Goal: Task Accomplishment & Management: Manage account settings

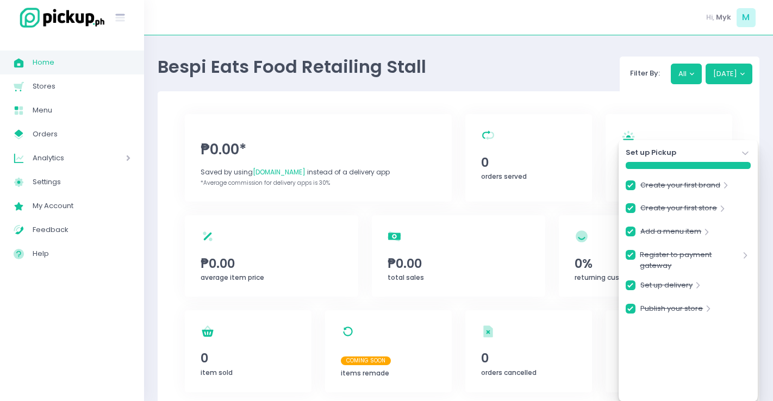
checkbox input "true"
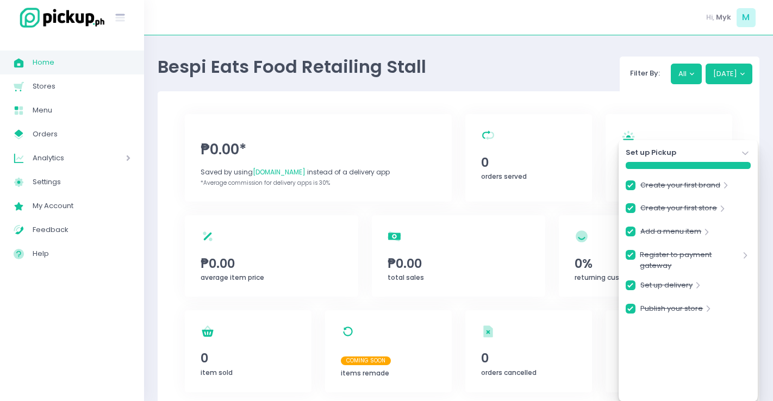
checkbox input "true"
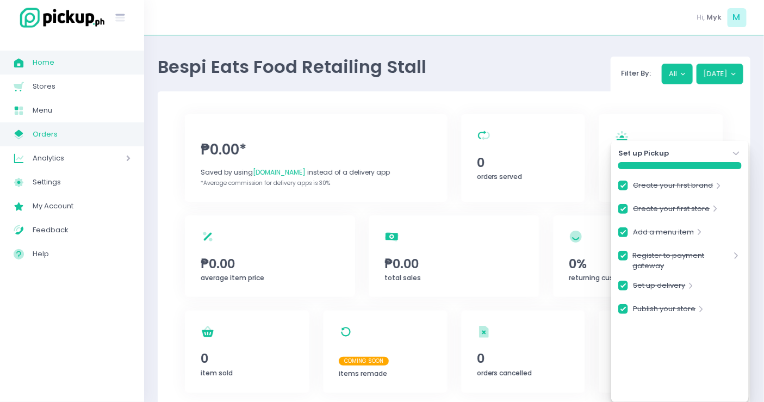
click at [37, 126] on link "My Store Created with Sketch. Orders" at bounding box center [72, 134] width 144 height 24
checkbox input "true"
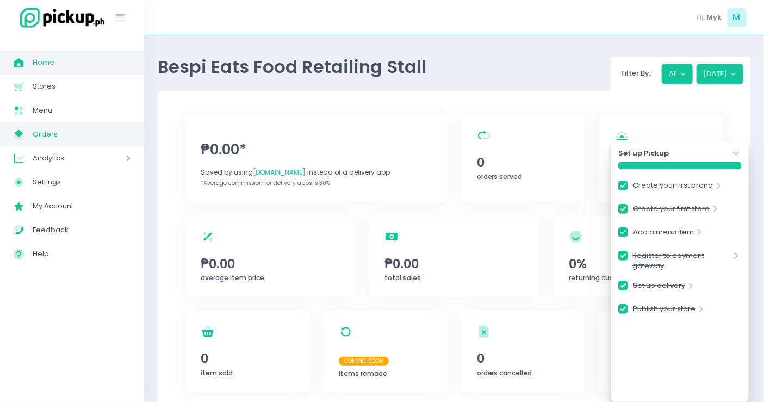
checkbox input "true"
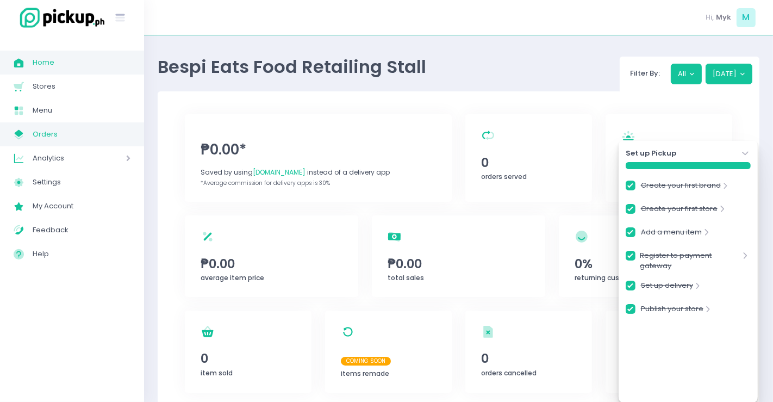
checkbox input "true"
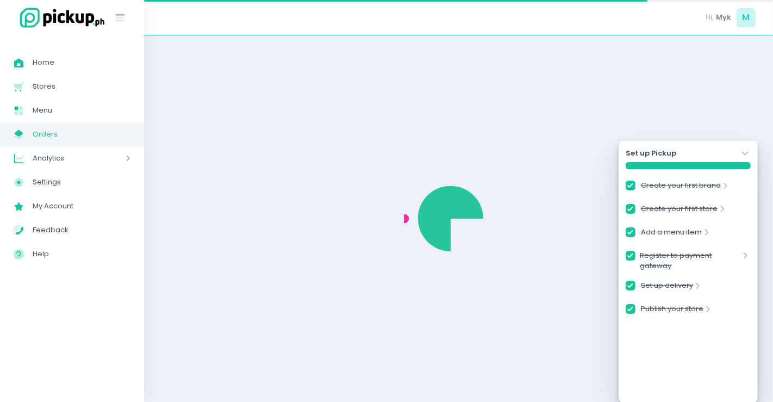
checkbox input "true"
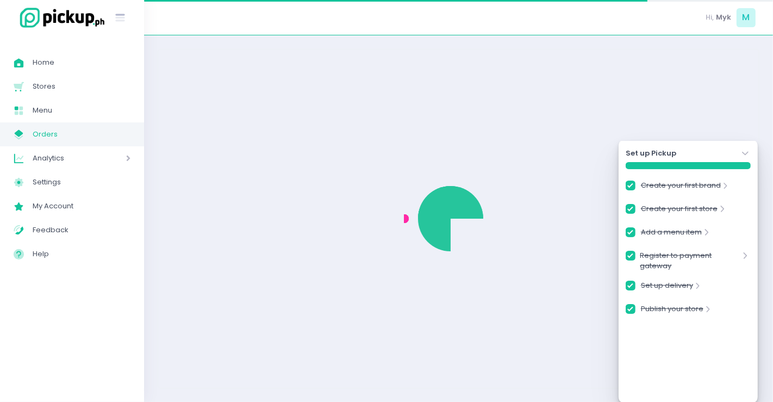
checkbox input "true"
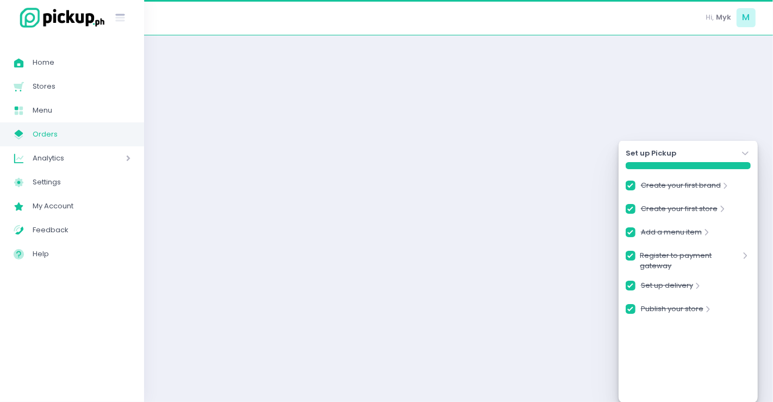
checkbox input "true"
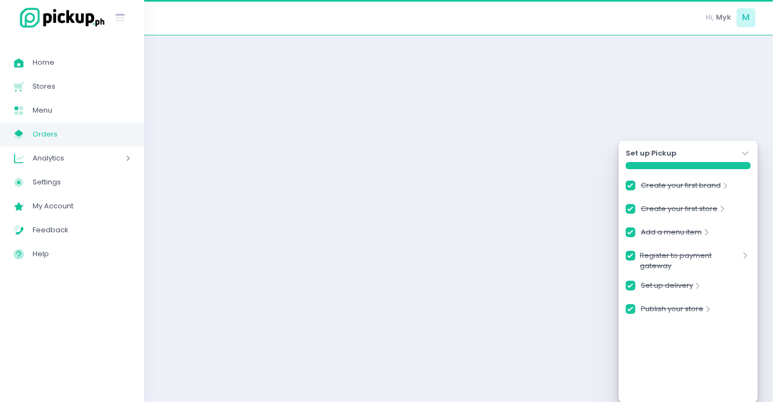
checkbox input "true"
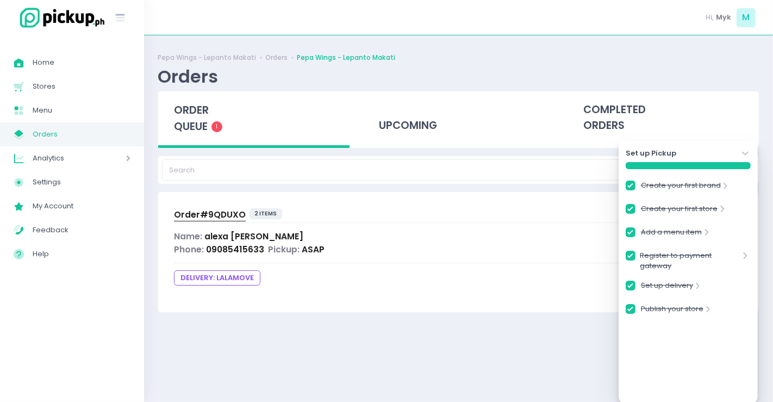
click at [740, 152] on icon "Stockholm-icons / Navigation / Angle-down Created with Sketch." at bounding box center [745, 153] width 11 height 11
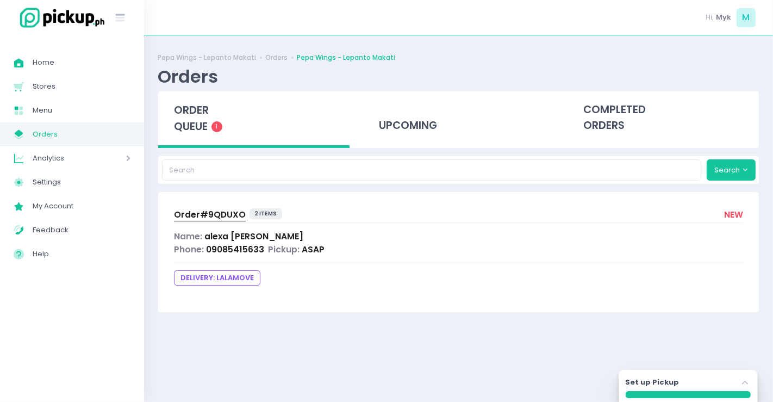
click at [188, 213] on span "Order# 9QDUXO" at bounding box center [210, 214] width 72 height 11
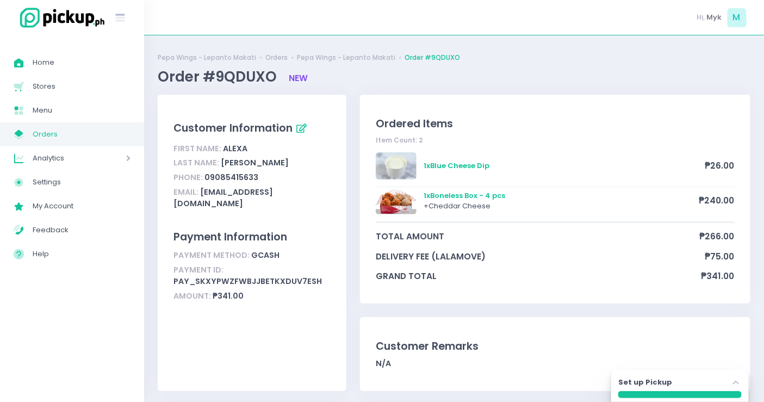
click at [59, 132] on span "Orders" at bounding box center [82, 134] width 98 height 14
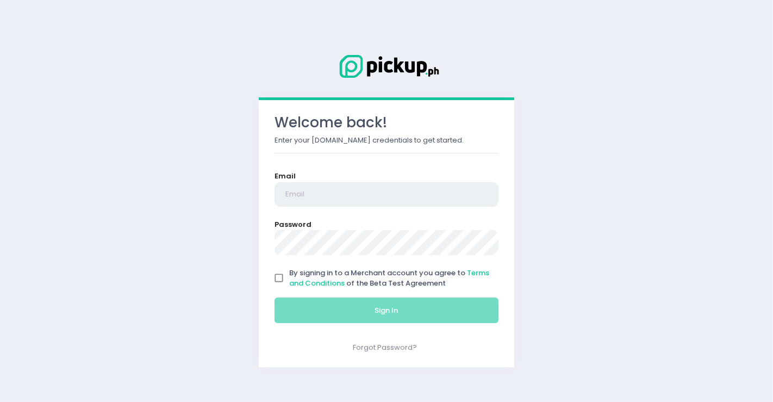
click at [333, 203] on input "email" at bounding box center [387, 194] width 224 height 25
type input "bespi.business@gmail.com"
click at [282, 276] on input "By signing in to a Merchant account you agree to Terms and Conditions of the Be…" at bounding box center [279, 277] width 21 height 21
checkbox input "true"
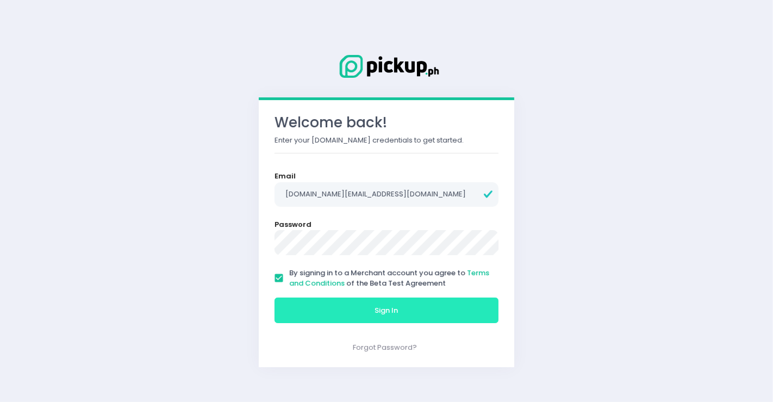
click at [359, 319] on button "Sign In" at bounding box center [387, 310] width 224 height 26
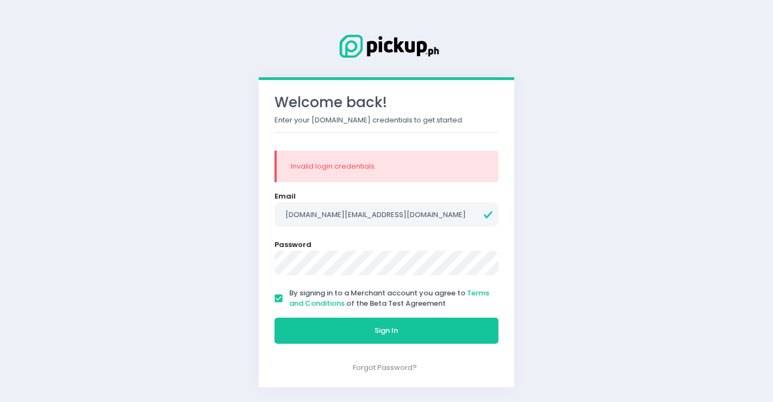
click at [254, 256] on div "Welcome back! Enter your Pickup.ph credentials to get started. Invalid login cr…" at bounding box center [386, 200] width 281 height 397
click at [275, 317] on button "Sign In" at bounding box center [387, 330] width 224 height 26
click at [229, 260] on div "Welcome back! Enter your Pickup.ph credentials to get started. Invalid login cr…" at bounding box center [386, 201] width 773 height 402
click at [275, 317] on button "Sign In" at bounding box center [387, 330] width 224 height 26
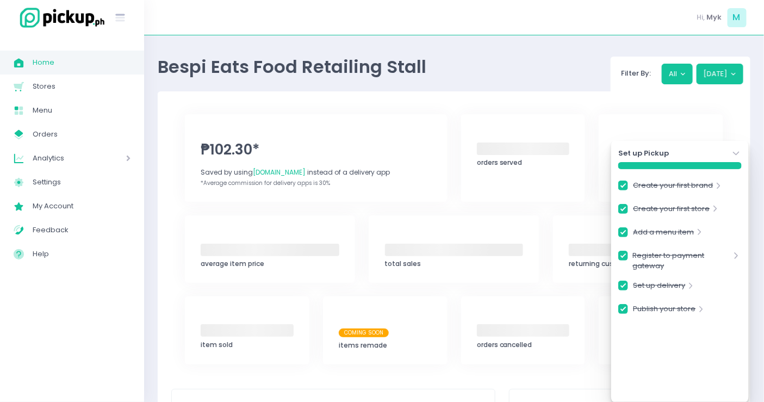
checkbox input "true"
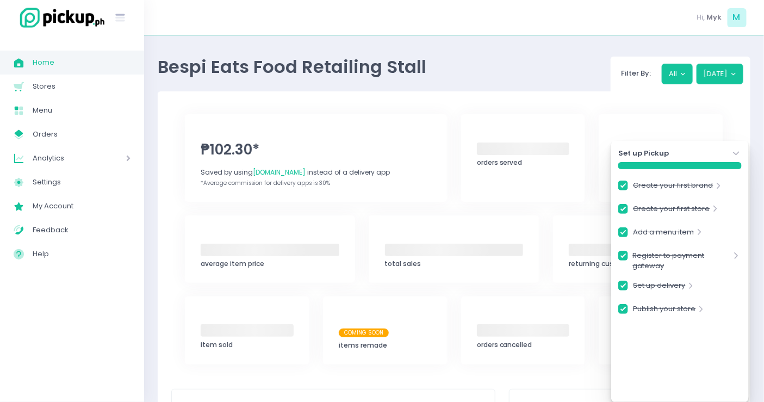
checkbox input "true"
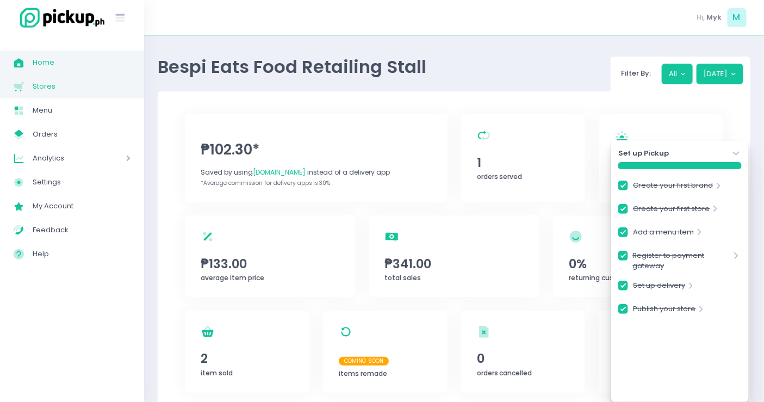
click at [68, 91] on span "Stores" at bounding box center [82, 86] width 98 height 14
checkbox input "true"
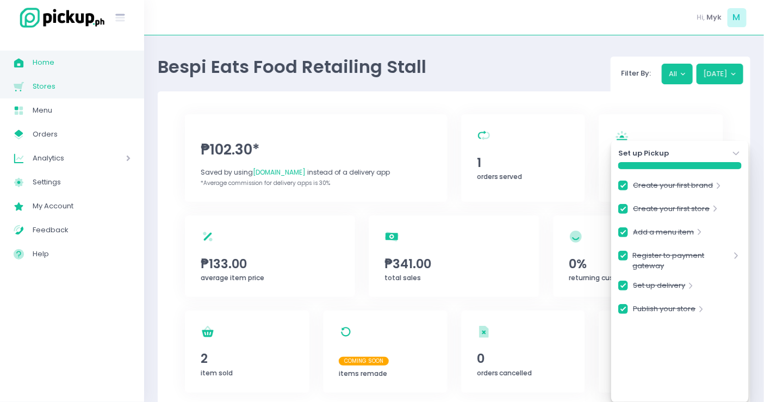
checkbox input "true"
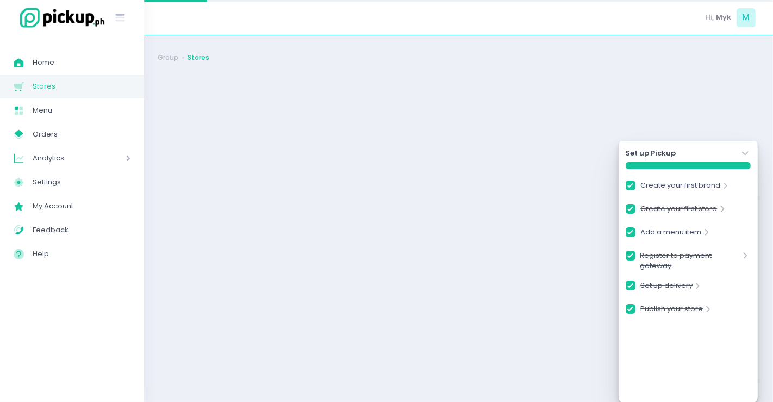
checkbox input "true"
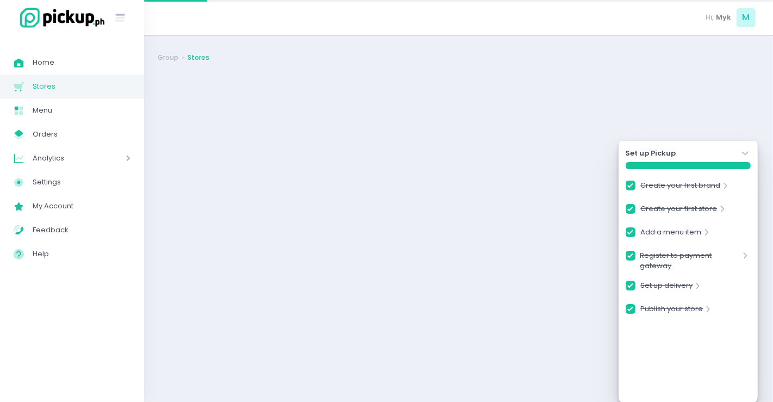
checkbox input "true"
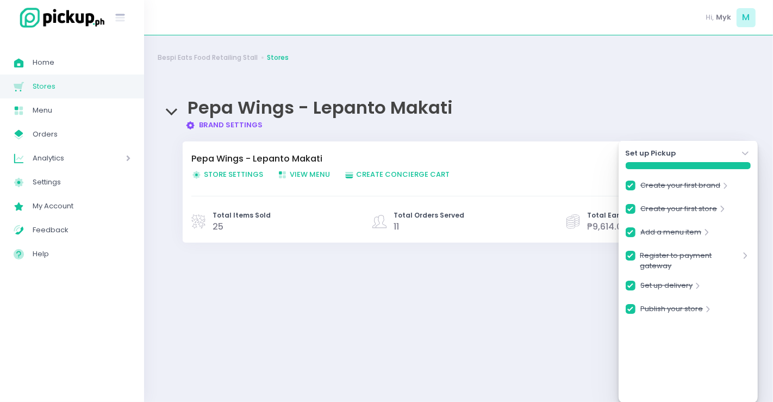
click at [750, 154] on icon "Stockholm-icons / Navigation / Angle-down Created with Sketch." at bounding box center [745, 153] width 11 height 11
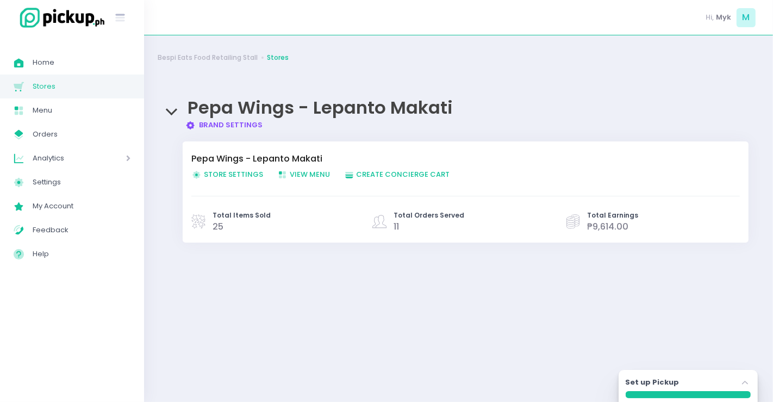
click at [238, 171] on span "Store Settings Created with Sketch. Store Settings" at bounding box center [227, 174] width 72 height 10
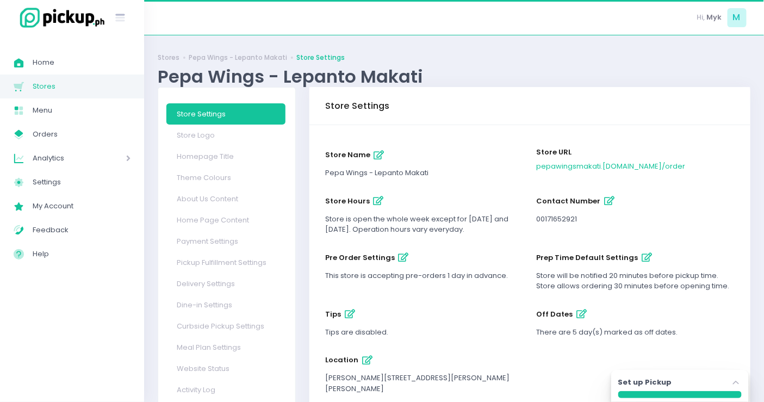
scroll to position [80, 0]
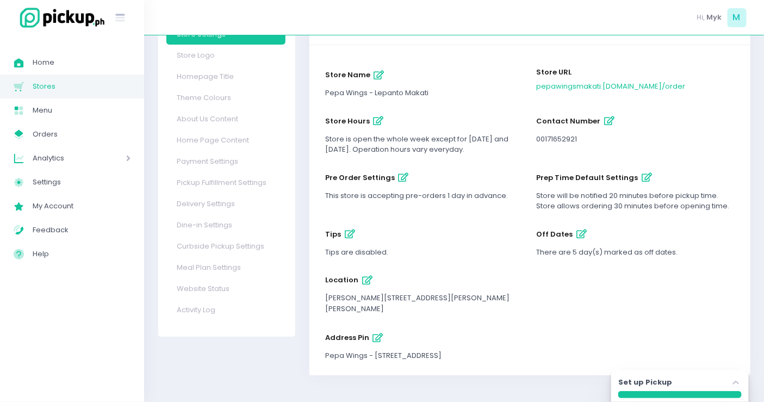
click at [367, 281] on icon "button" at bounding box center [367, 280] width 10 height 9
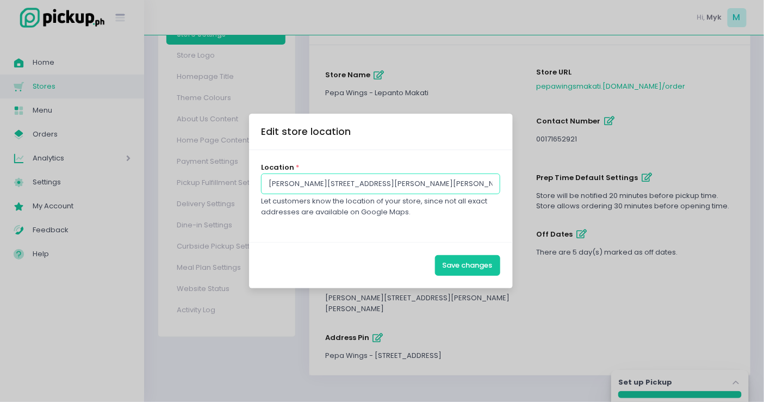
drag, startPoint x: 308, startPoint y: 186, endPoint x: 198, endPoint y: 185, distance: 109.8
click at [198, 185] on div "Edit store location Location * BA Lepanto, Valero Access Road 2, Salcedo Villag…" at bounding box center [382, 201] width 764 height 402
click at [268, 187] on input "Lepanto Building, Valero Access Road 2, Salcedo Village, Makati City" at bounding box center [380, 183] width 239 height 21
type input "BA Lepanto Building, Valero Access Road 2, Salcedo Village, Makati City"
click at [487, 264] on button "Save changes" at bounding box center [467, 265] width 65 height 21
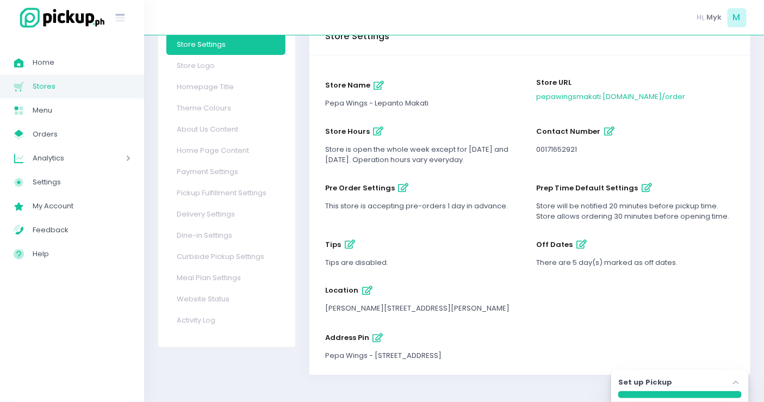
click at [378, 336] on icon "button" at bounding box center [378, 337] width 10 height 9
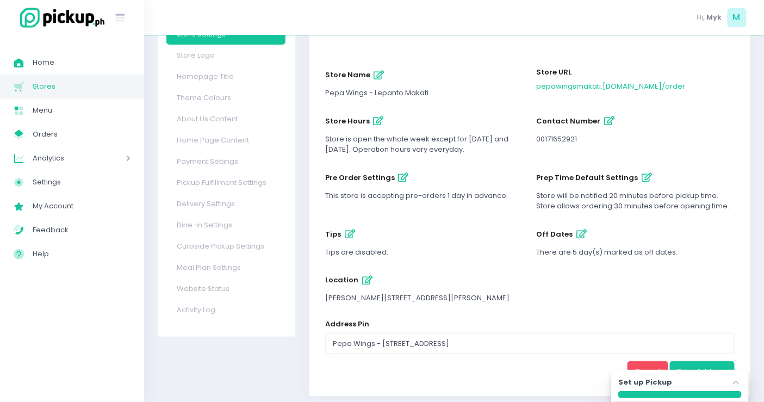
scroll to position [111, 0]
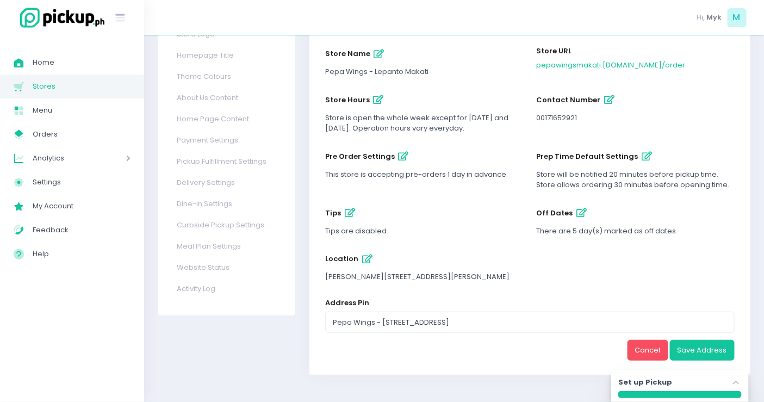
click at [468, 341] on div "Cancel Save Address" at bounding box center [529, 350] width 409 height 21
click at [638, 352] on button "Cancel" at bounding box center [647, 350] width 41 height 21
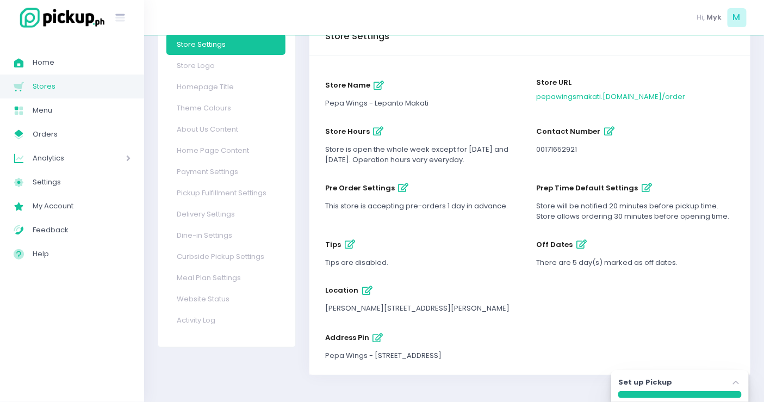
scroll to position [80, 0]
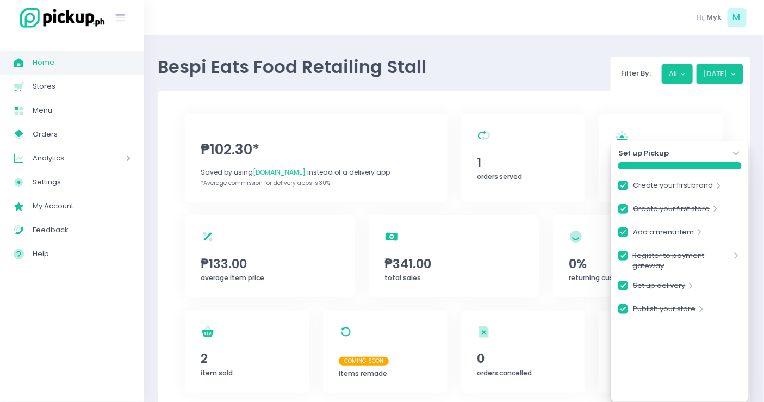
checkbox input "true"
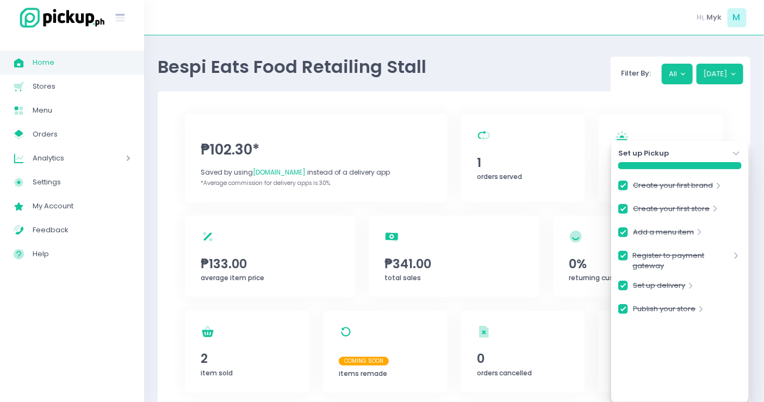
checkbox input "true"
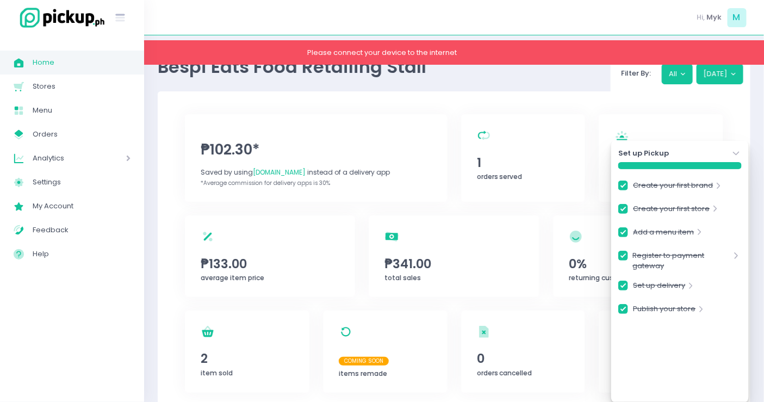
checkbox input "true"
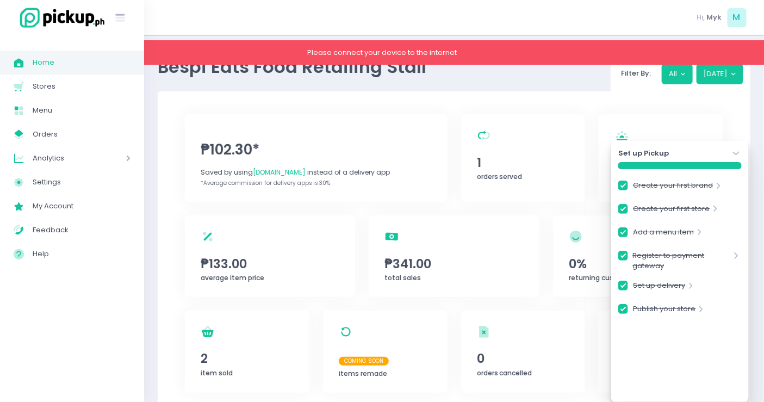
checkbox input "true"
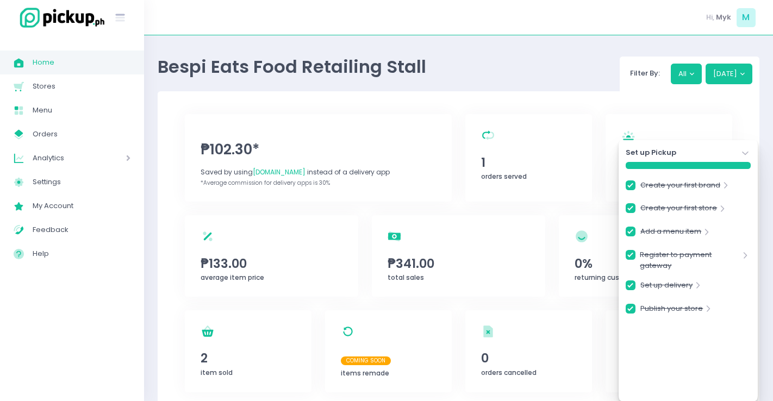
checkbox input "true"
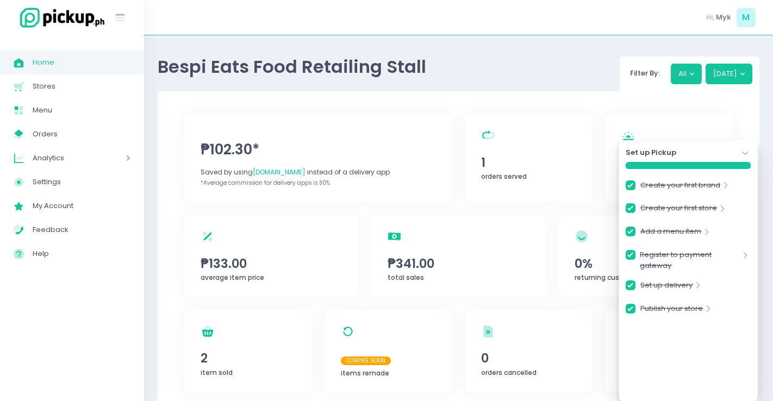
checkbox input "true"
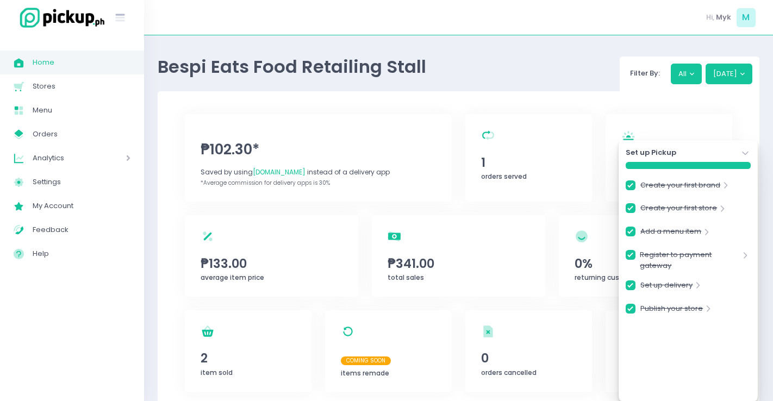
checkbox input "true"
